Goal: Information Seeking & Learning: Learn about a topic

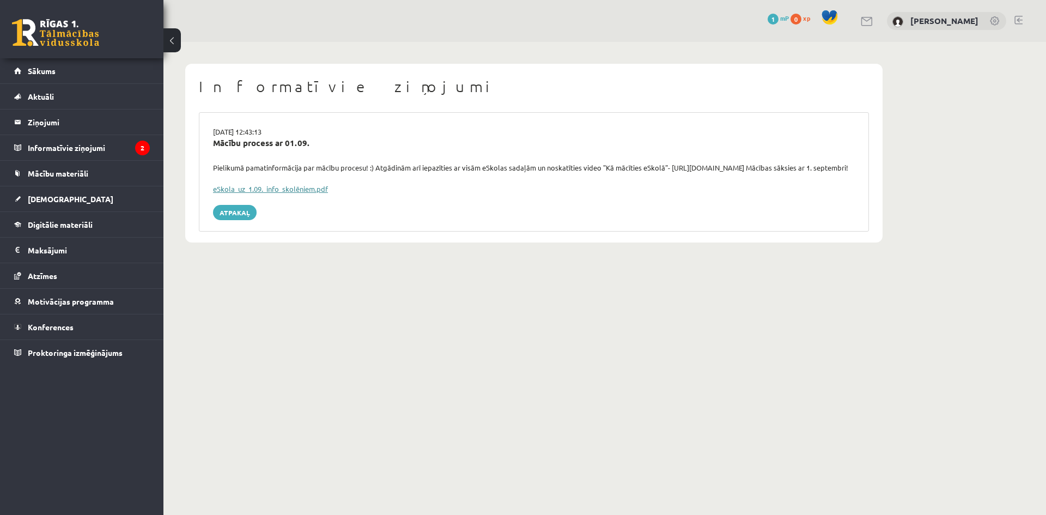
click at [262, 193] on link "eSkola_uz_1.09._info_skolēniem.pdf" at bounding box center [270, 188] width 115 height 9
click at [51, 74] on span "Sākums" at bounding box center [42, 71] width 28 height 10
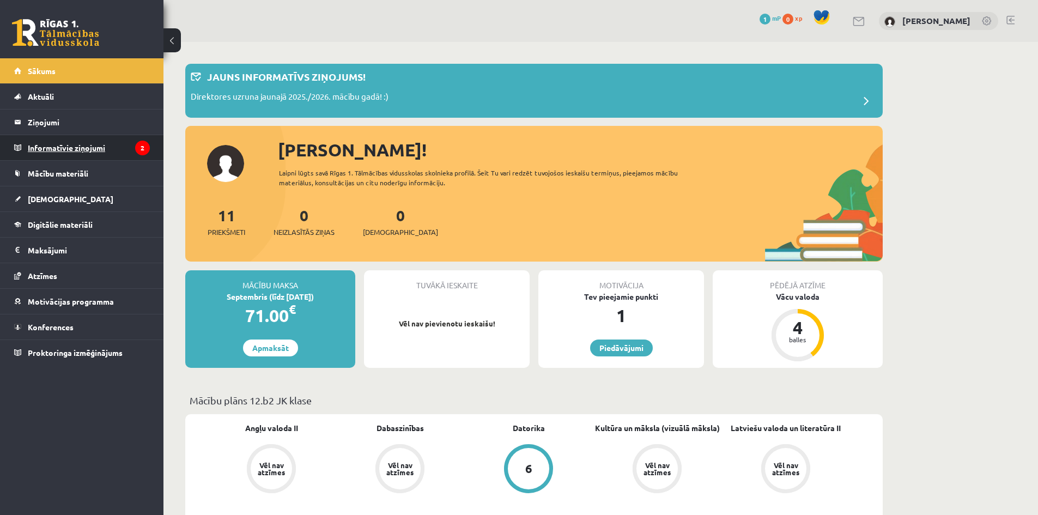
click at [51, 144] on legend "Informatīvie ziņojumi 2" at bounding box center [89, 147] width 122 height 25
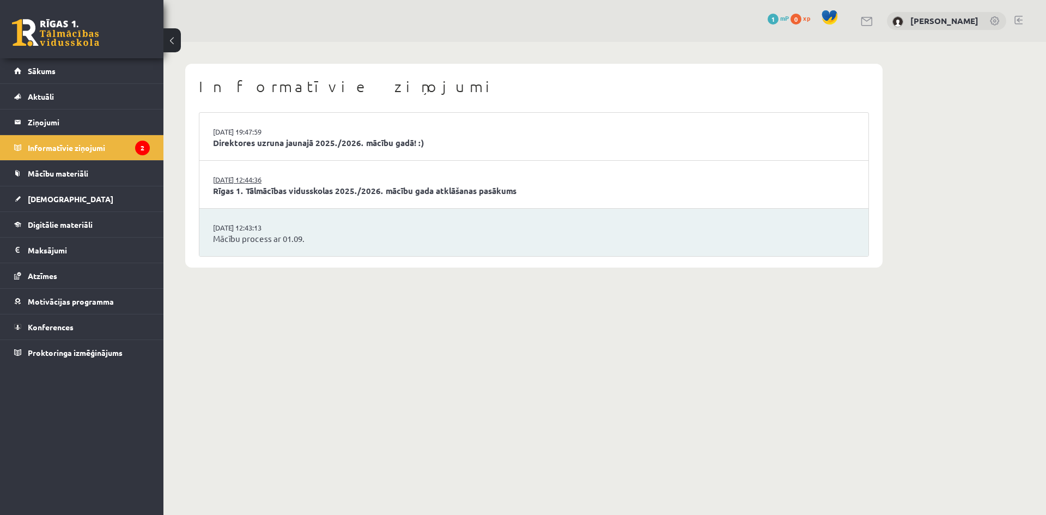
click at [250, 182] on link "29.08.2025 12:44:36" at bounding box center [254, 179] width 82 height 11
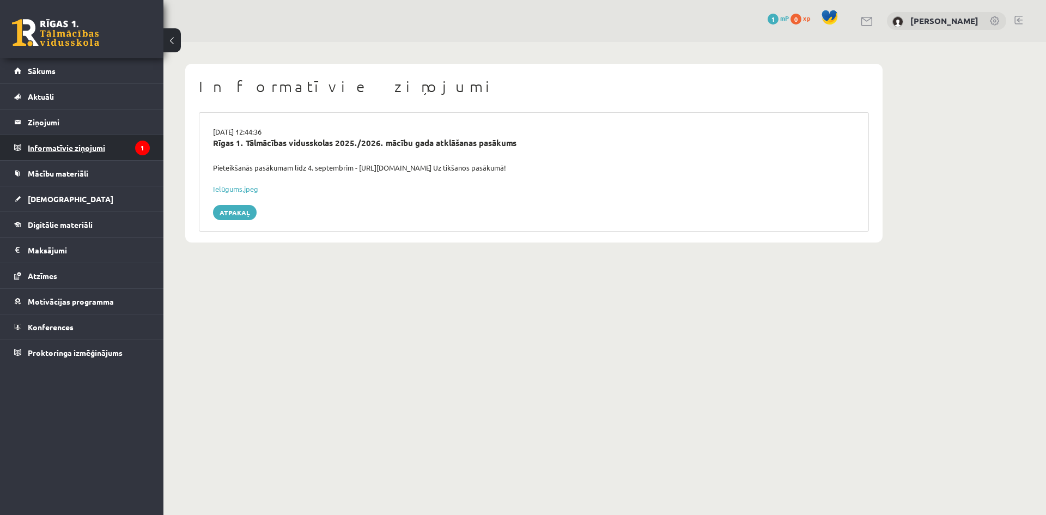
click at [99, 143] on legend "Informatīvie ziņojumi 1" at bounding box center [89, 147] width 122 height 25
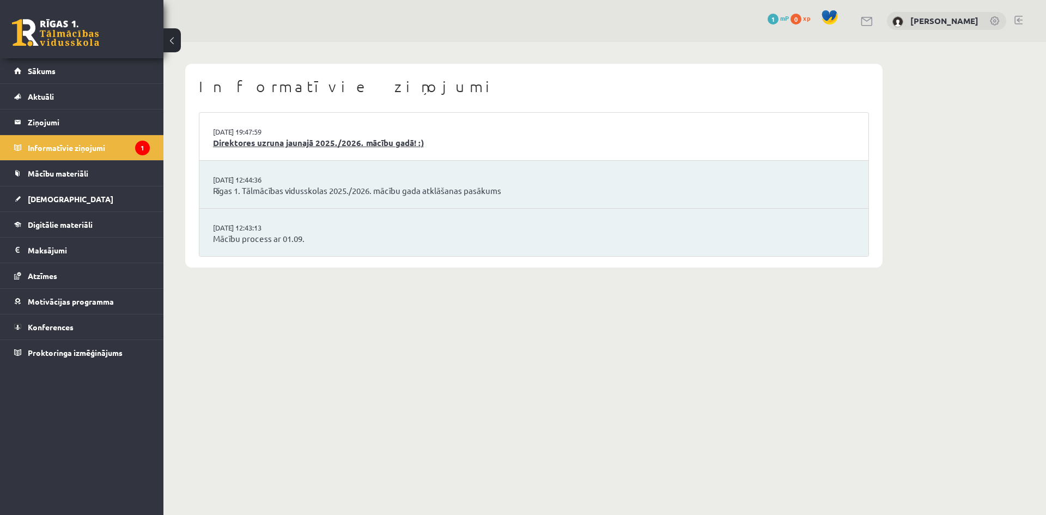
click at [239, 138] on link "Direktores uzruna jaunajā 2025./2026. mācību gadā! :)" at bounding box center [534, 143] width 642 height 13
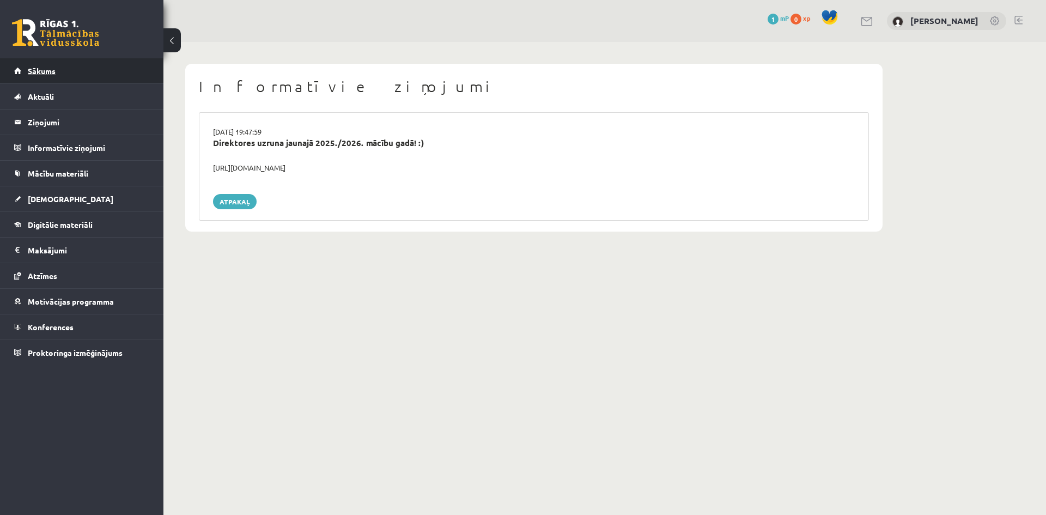
click at [37, 71] on span "Sākums" at bounding box center [42, 71] width 28 height 10
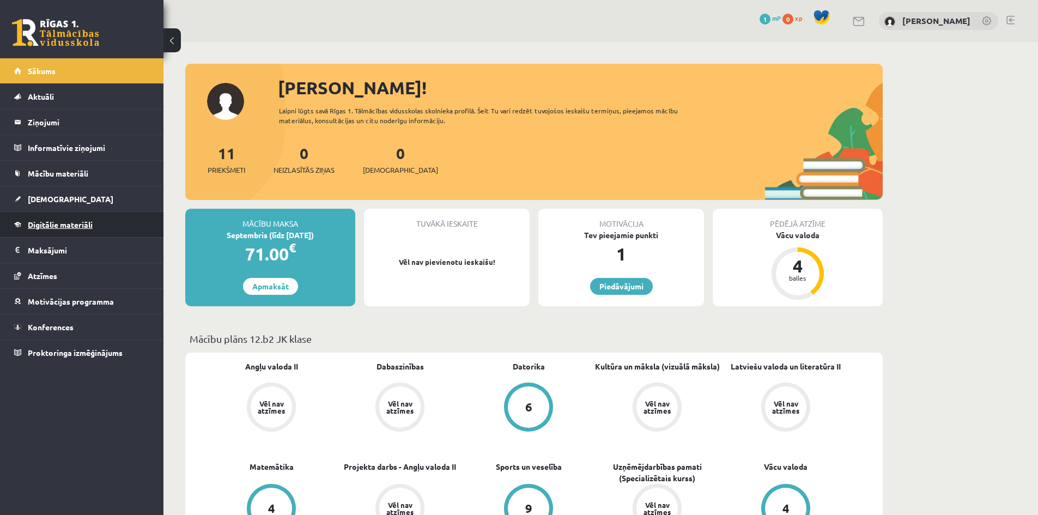
click at [80, 223] on span "Digitālie materiāli" at bounding box center [60, 225] width 65 height 10
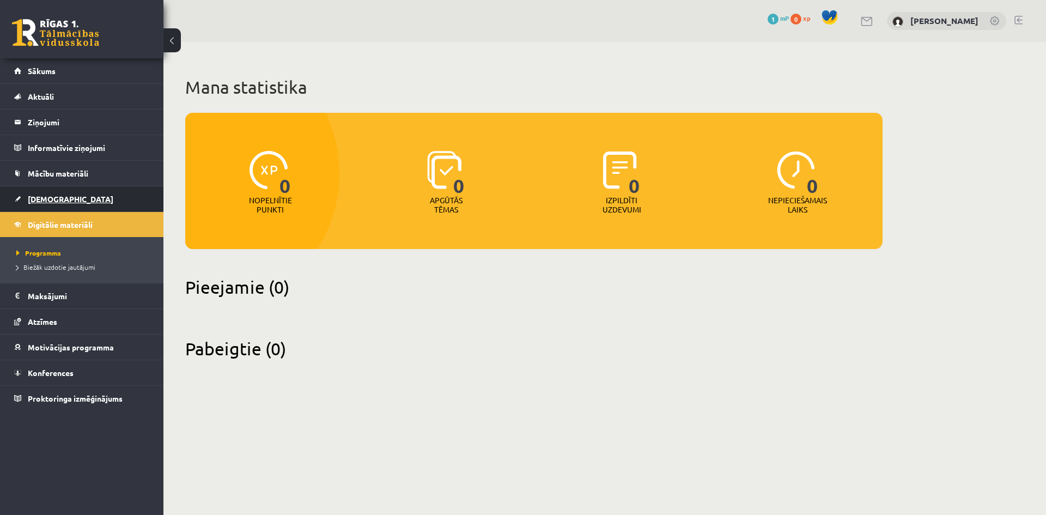
click at [48, 199] on span "[DEMOGRAPHIC_DATA]" at bounding box center [71, 199] width 86 height 10
